Goal: Obtain resource: Obtain resource

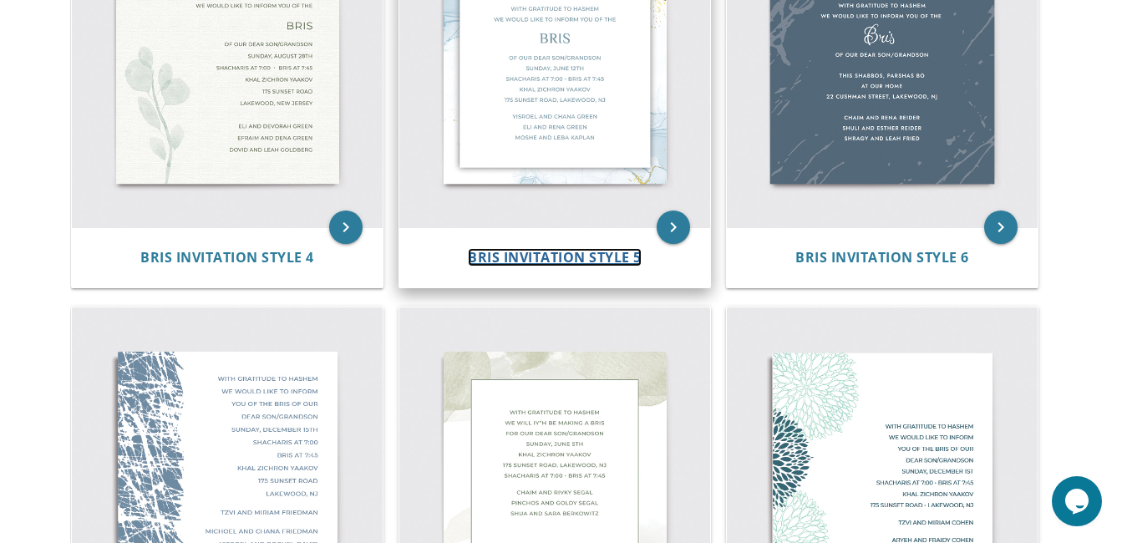
scroll to position [842, 0]
drag, startPoint x: 564, startPoint y: 277, endPoint x: 535, endPoint y: 257, distance: 35.5
click at [535, 257] on span "Bris Invitation Style 5" at bounding box center [555, 256] width 174 height 18
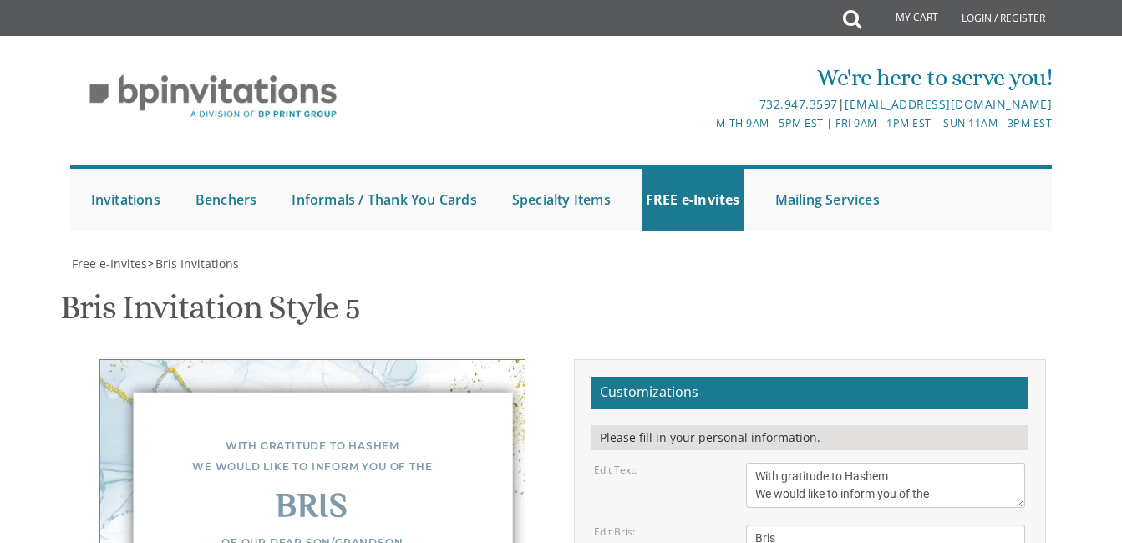
scroll to position [148, 0]
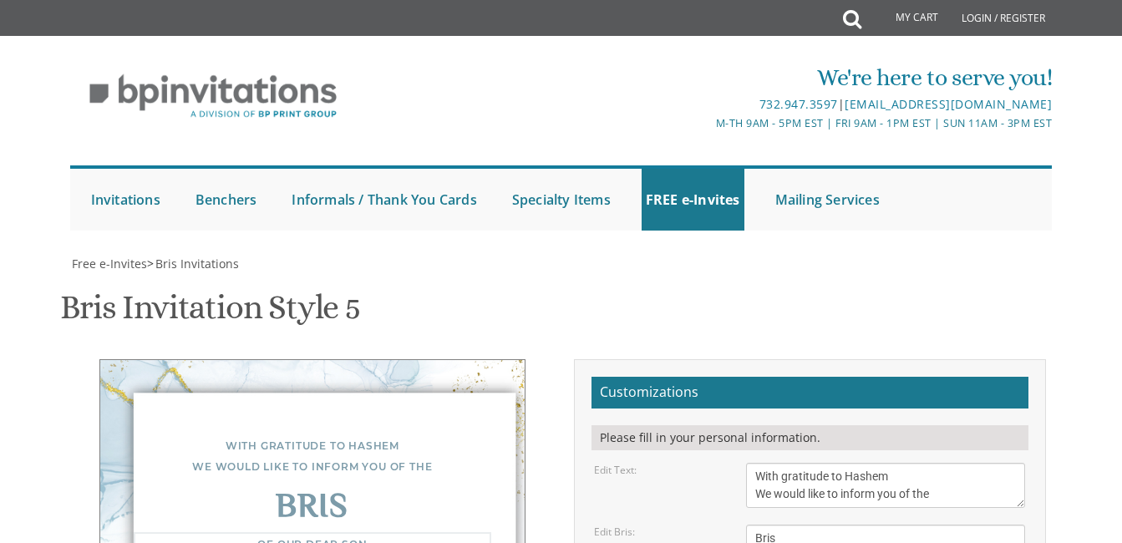
type textarea "Of our dear son [DATE] Shacharis at 7:00 • Bris following davening Tehilas [PER…"
drag, startPoint x: 884, startPoint y: 464, endPoint x: 755, endPoint y: 430, distance: 133.8
type textarea "Benzi and [PERSON_NAME]"
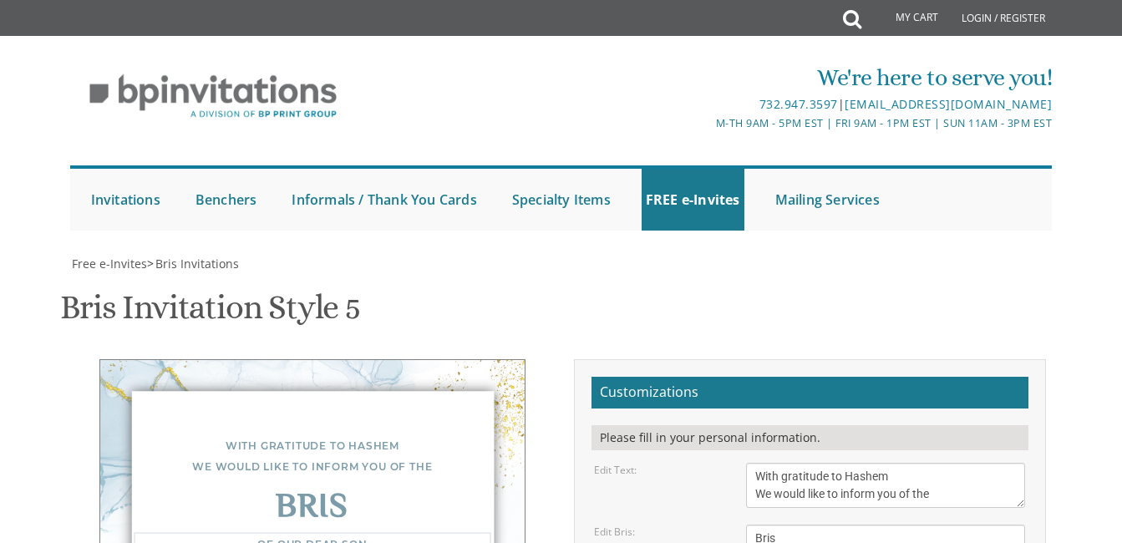
type textarea "Of our dear son [DATE] Shacharis at 7:00 • Bris following davening Tehilos [PER…"
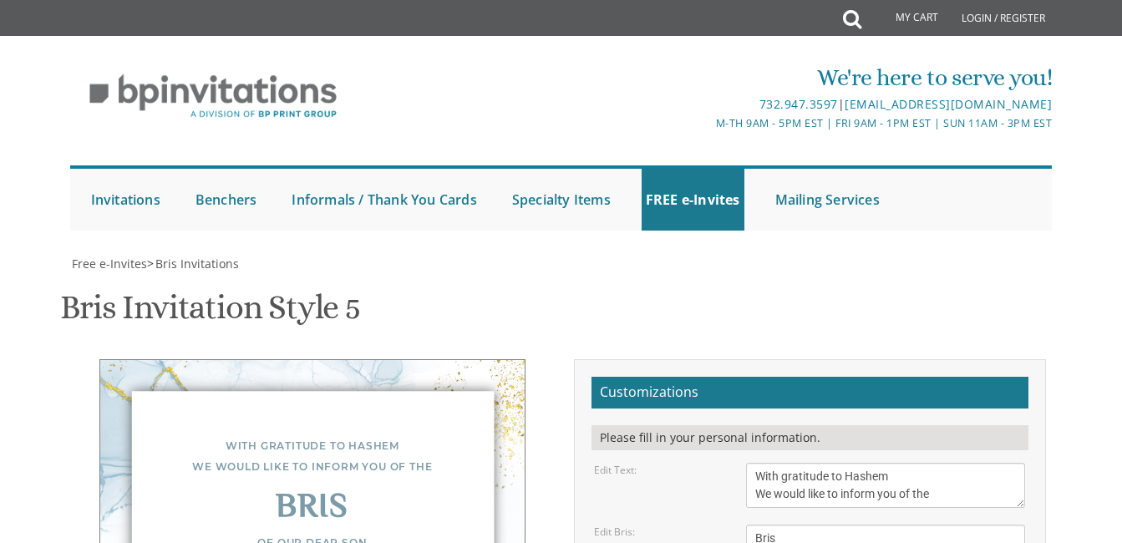
type input "[EMAIL_ADDRESS][DOMAIN_NAME]"
click at [263, 435] on div "With gratitude to Hashem We would like to inform you of the" at bounding box center [313, 456] width 358 height 42
click at [262, 435] on div "With gratitude to Hashem We would like to inform you of the" at bounding box center [313, 456] width 358 height 42
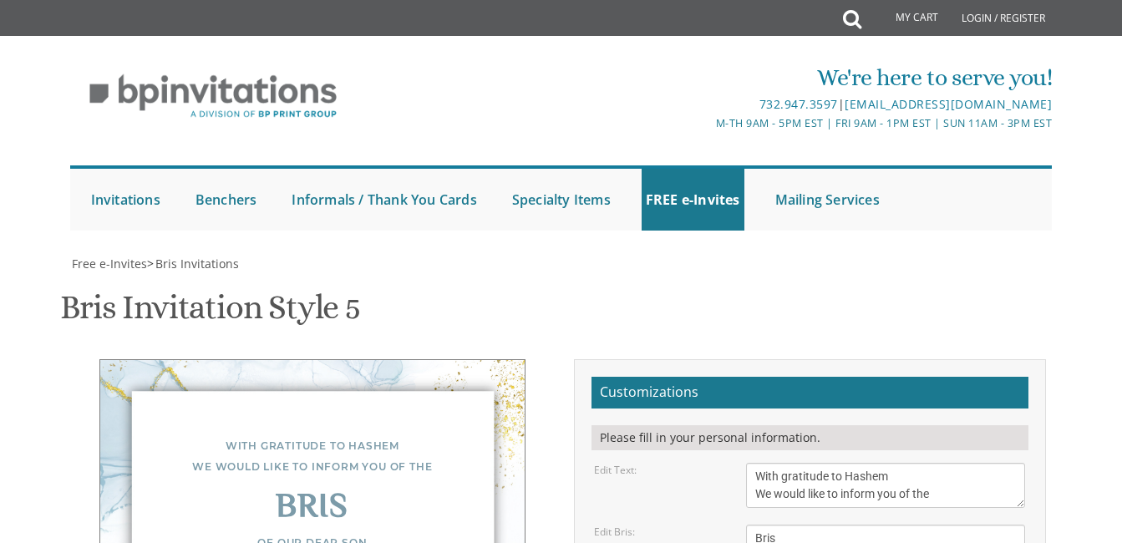
click at [780, 463] on textarea "With gratitude to Hashem We would like to inform you of the" at bounding box center [885, 485] width 279 height 45
click at [694, 525] on div "Edit Bris: Bris" at bounding box center [810, 539] width 456 height 28
click at [806, 463] on textarea "With gratitude to Hashem We would like to inform you of the" at bounding box center [885, 485] width 279 height 45
type textarea "With gratitude to Hashem We would like to inform you of the"
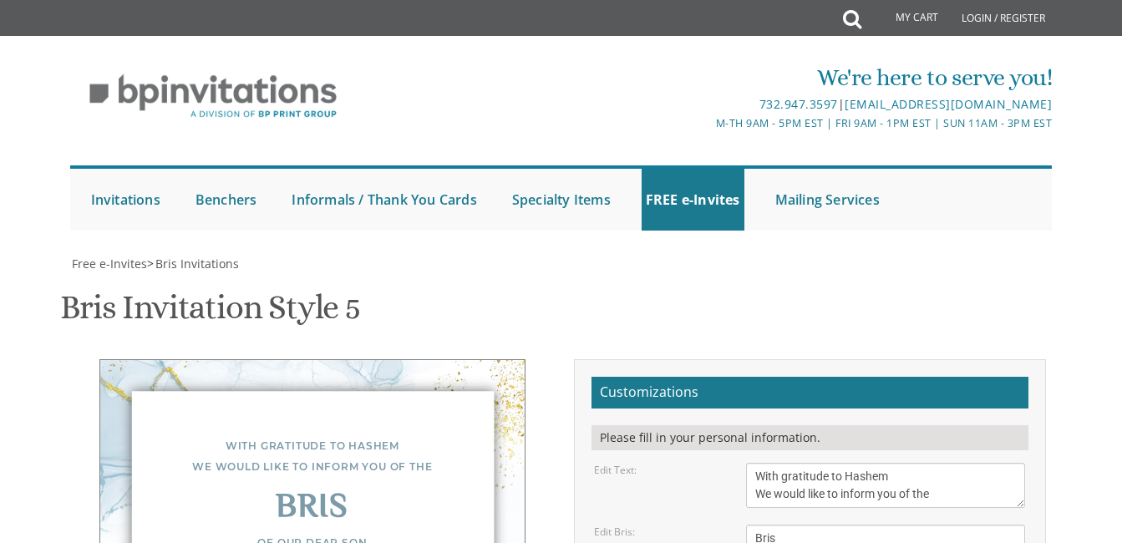
click at [709, 525] on div "Edit Bris:" at bounding box center [658, 532] width 152 height 14
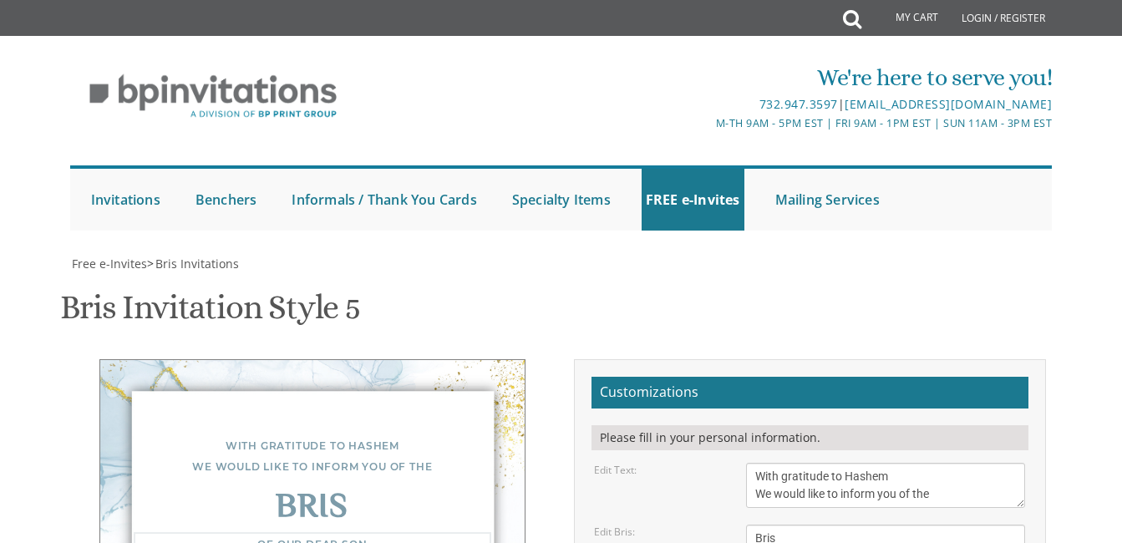
type textarea "Of our dear son [DATE] Shacharis at 7:00 am • Bris following [PERSON_NAME] [PER…"
